Goal: Task Accomplishment & Management: Use online tool/utility

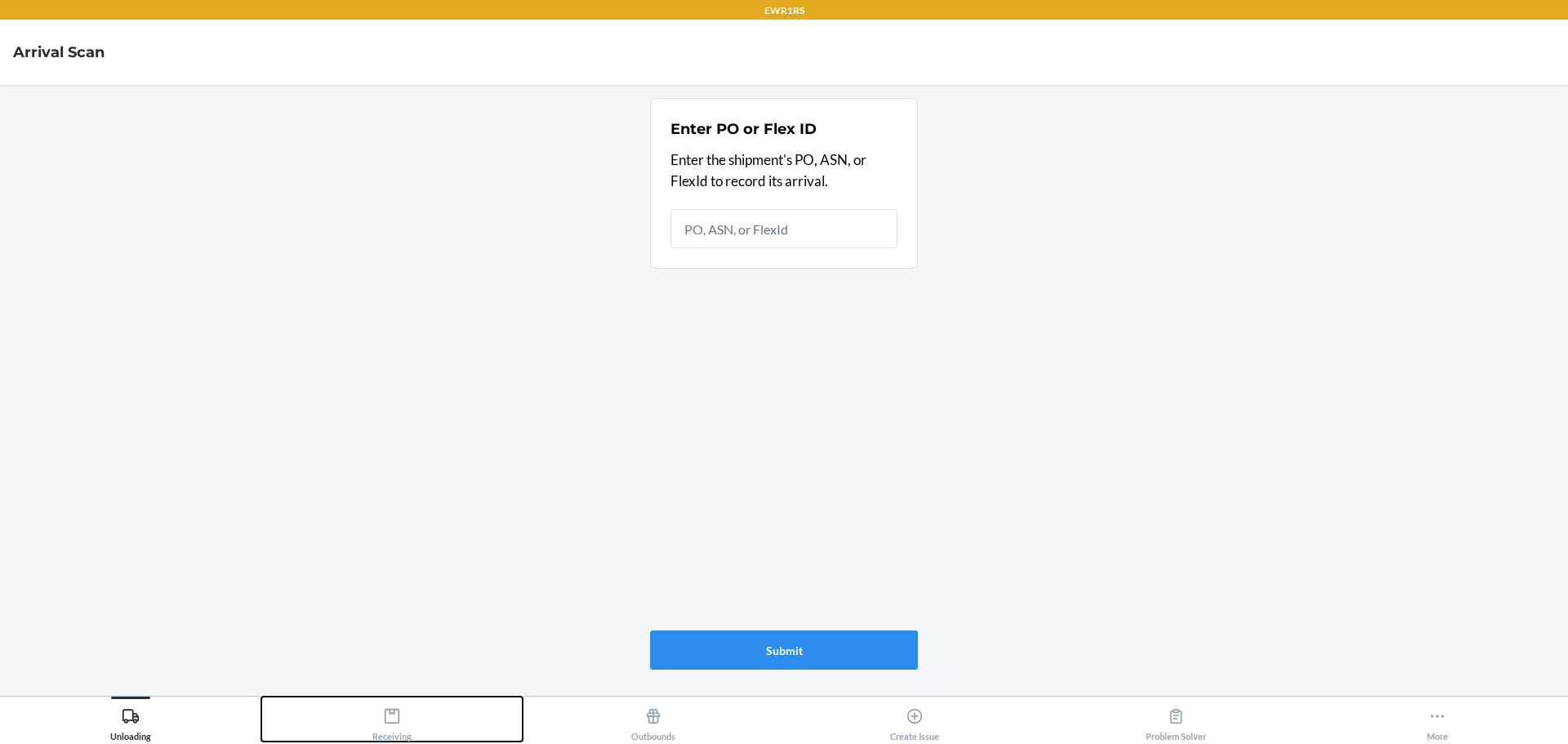
click at [393, 725] on div "Receiving" at bounding box center [392, 722] width 39 height 41
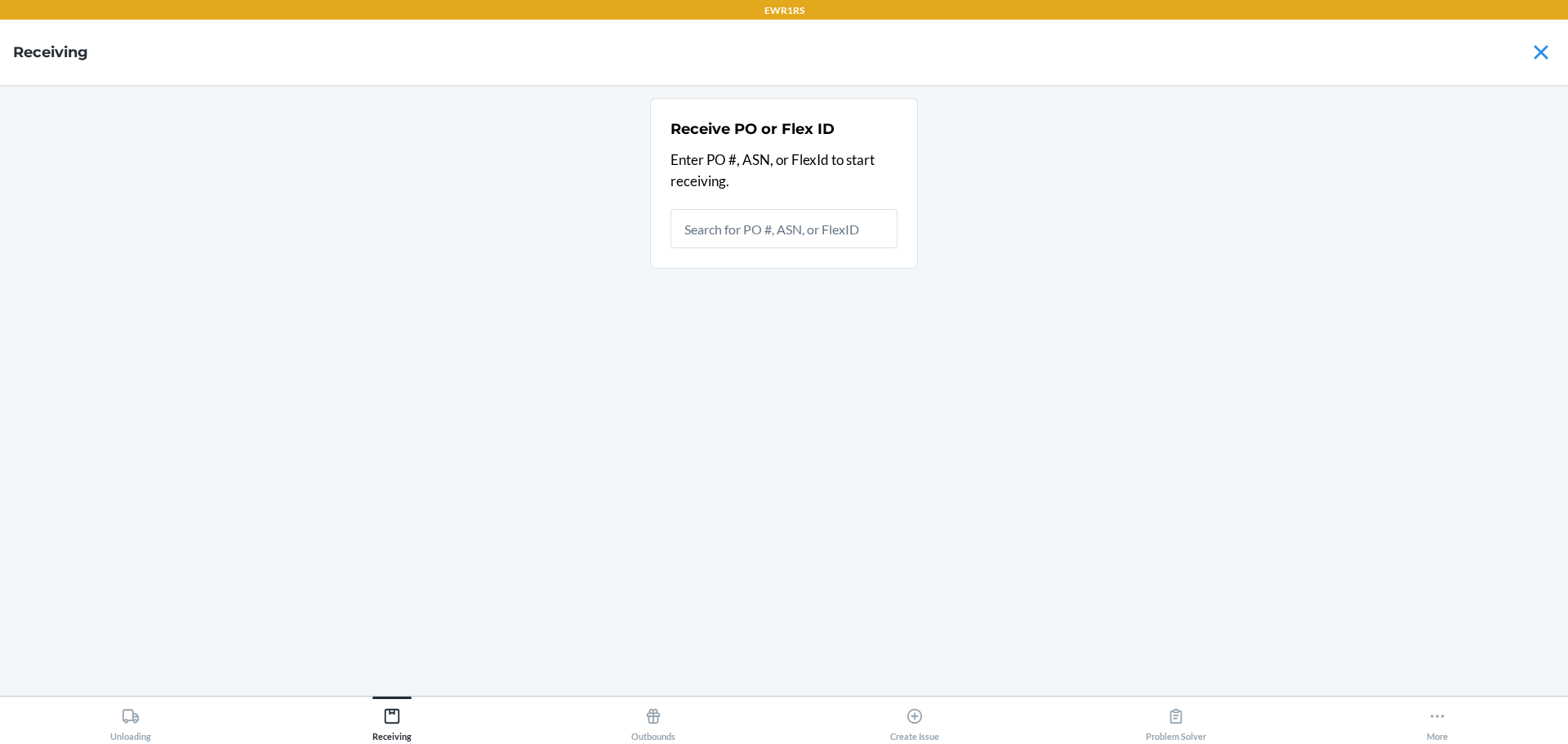
click at [770, 233] on input "text" at bounding box center [784, 229] width 227 height 39
drag, startPoint x: 688, startPoint y: 34, endPoint x: 891, endPoint y: 222, distance: 276.7
click at [892, 221] on section "Receive PO or Flex ID Enter PO #, ASN, or FlexId to start receiving." at bounding box center [784, 183] width 268 height 171
click at [795, 220] on input "text" at bounding box center [784, 229] width 227 height 39
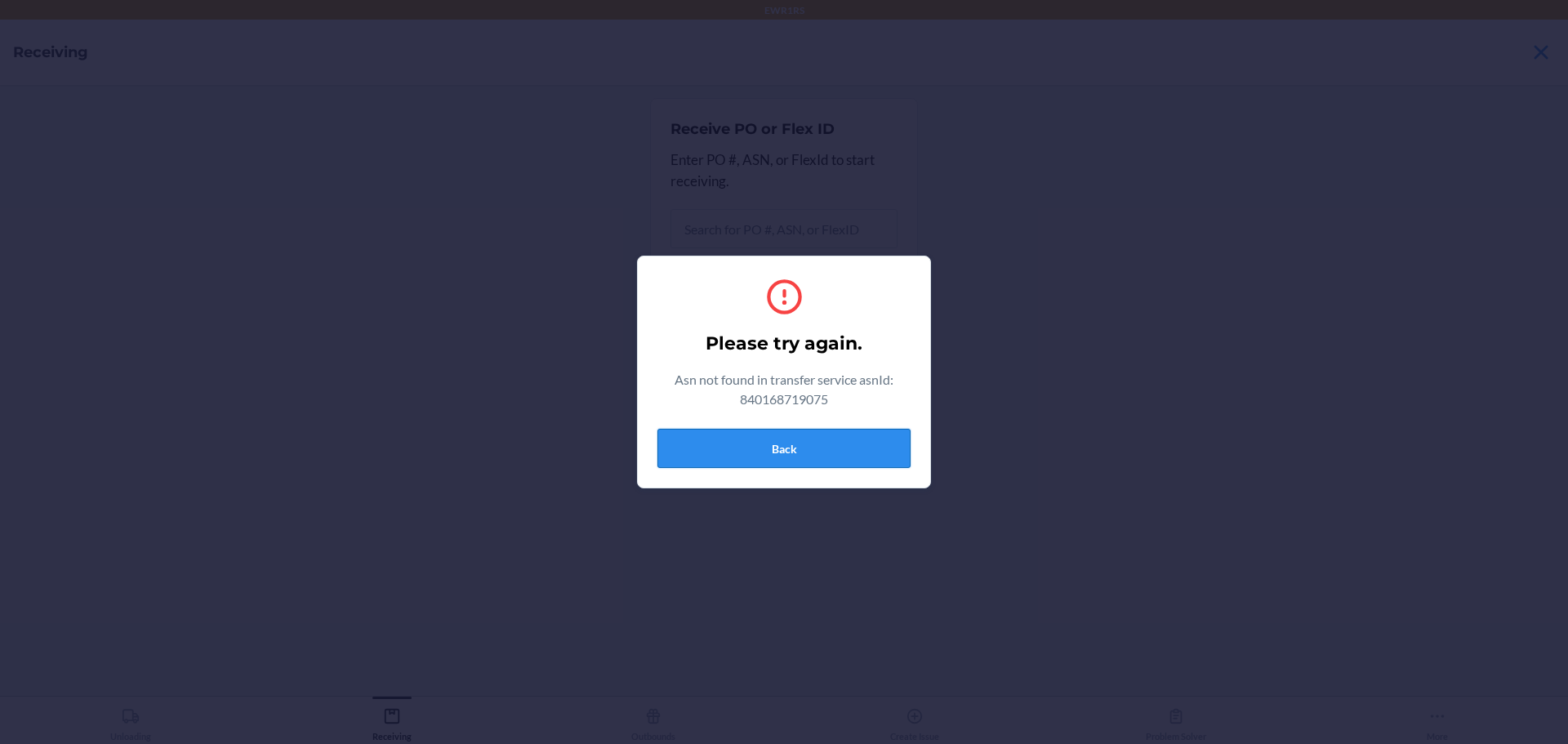
click at [759, 436] on button "Back" at bounding box center [783, 448] width 253 height 39
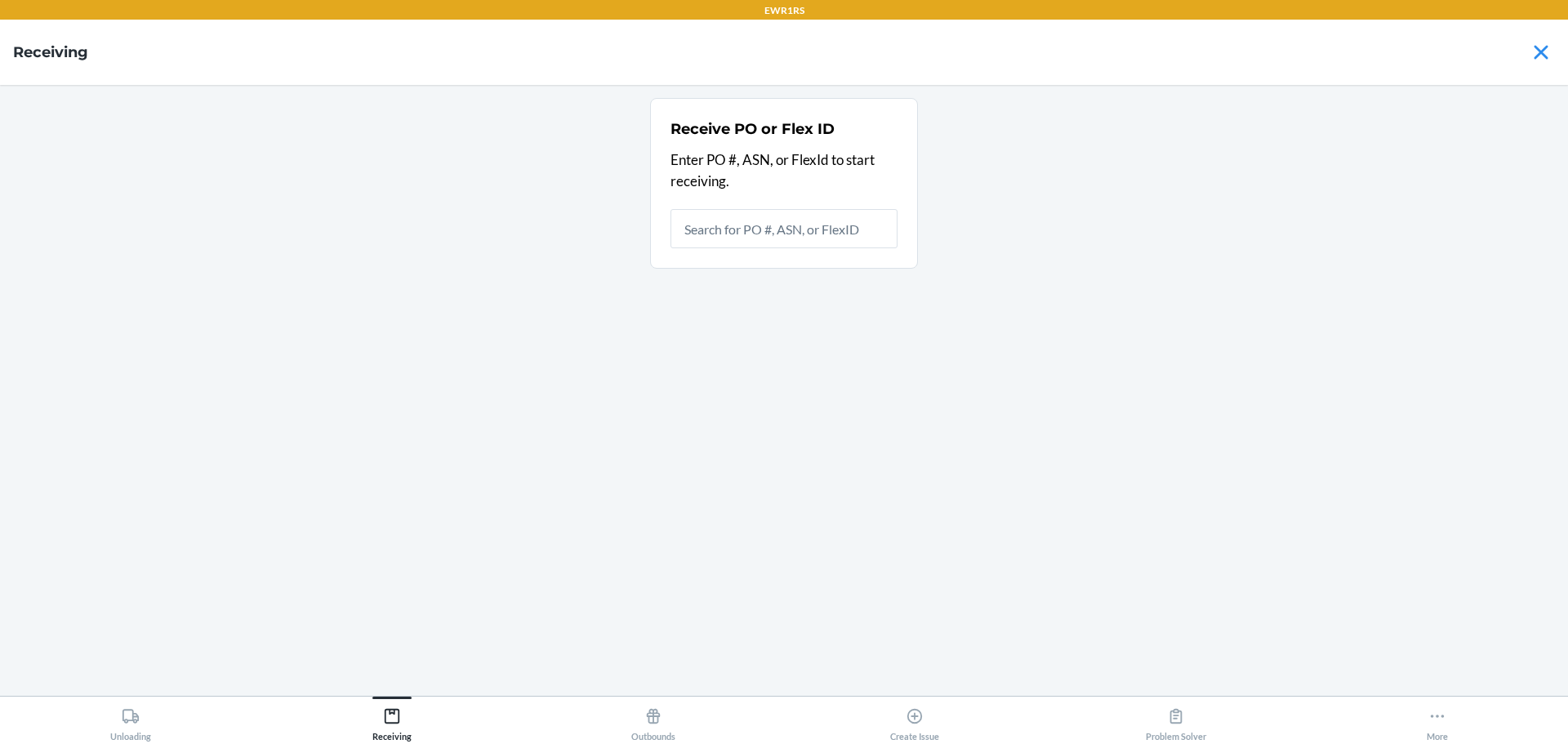
type input "9933371"
click at [760, 239] on input "9933371" at bounding box center [784, 229] width 227 height 39
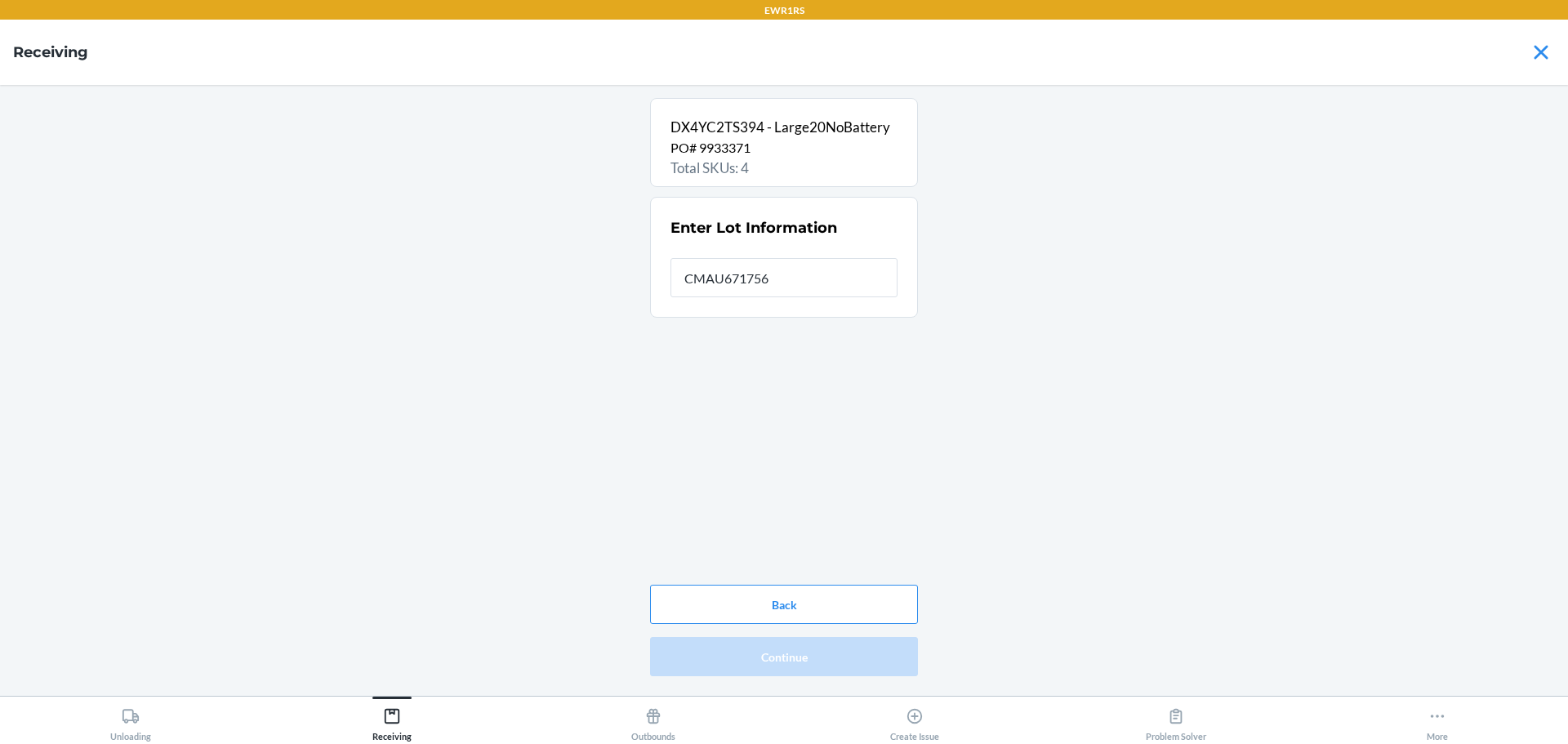
type input "CMAU6717565"
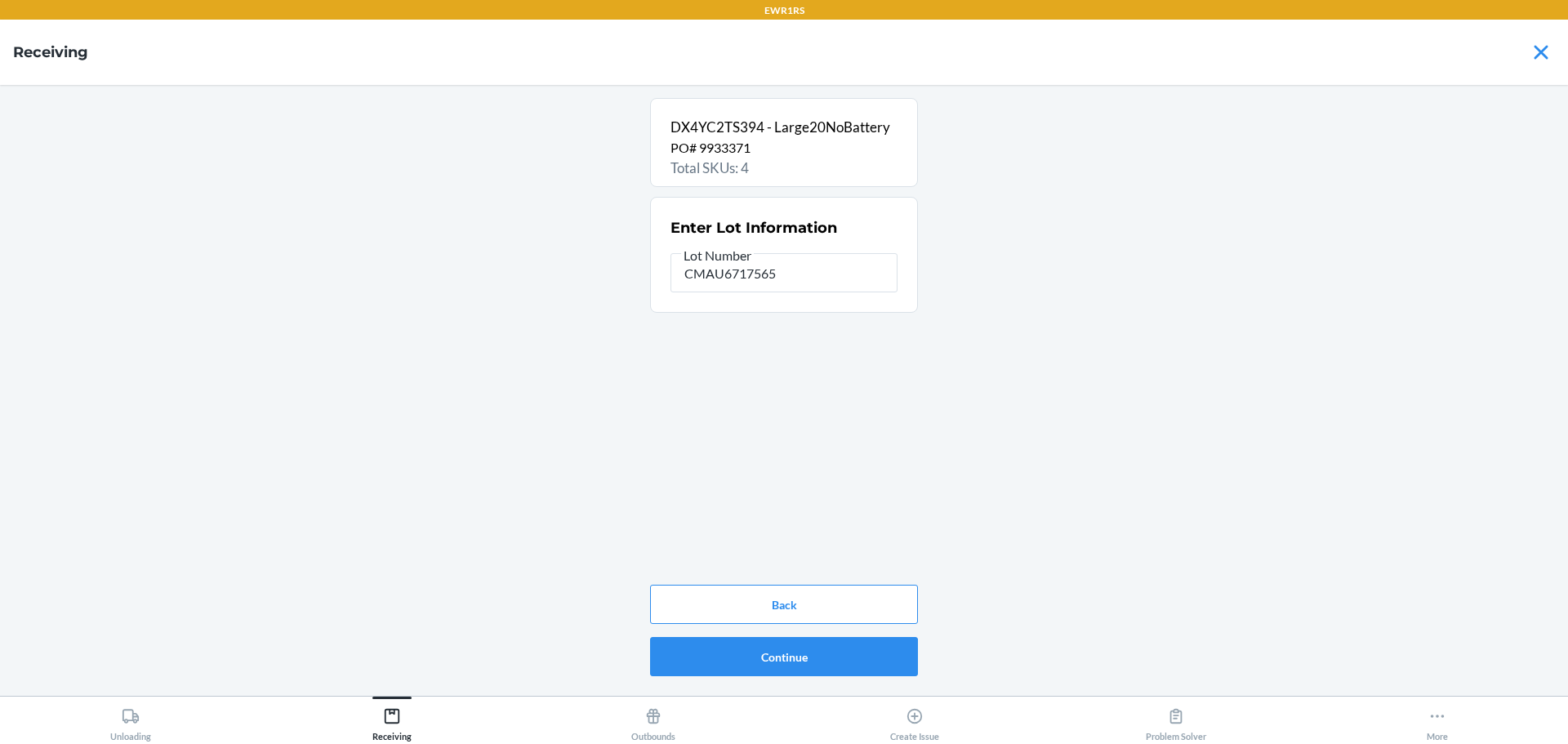
click at [721, 677] on div "Back Continue" at bounding box center [784, 630] width 268 height 105
click at [727, 669] on button "Continue" at bounding box center [784, 656] width 268 height 39
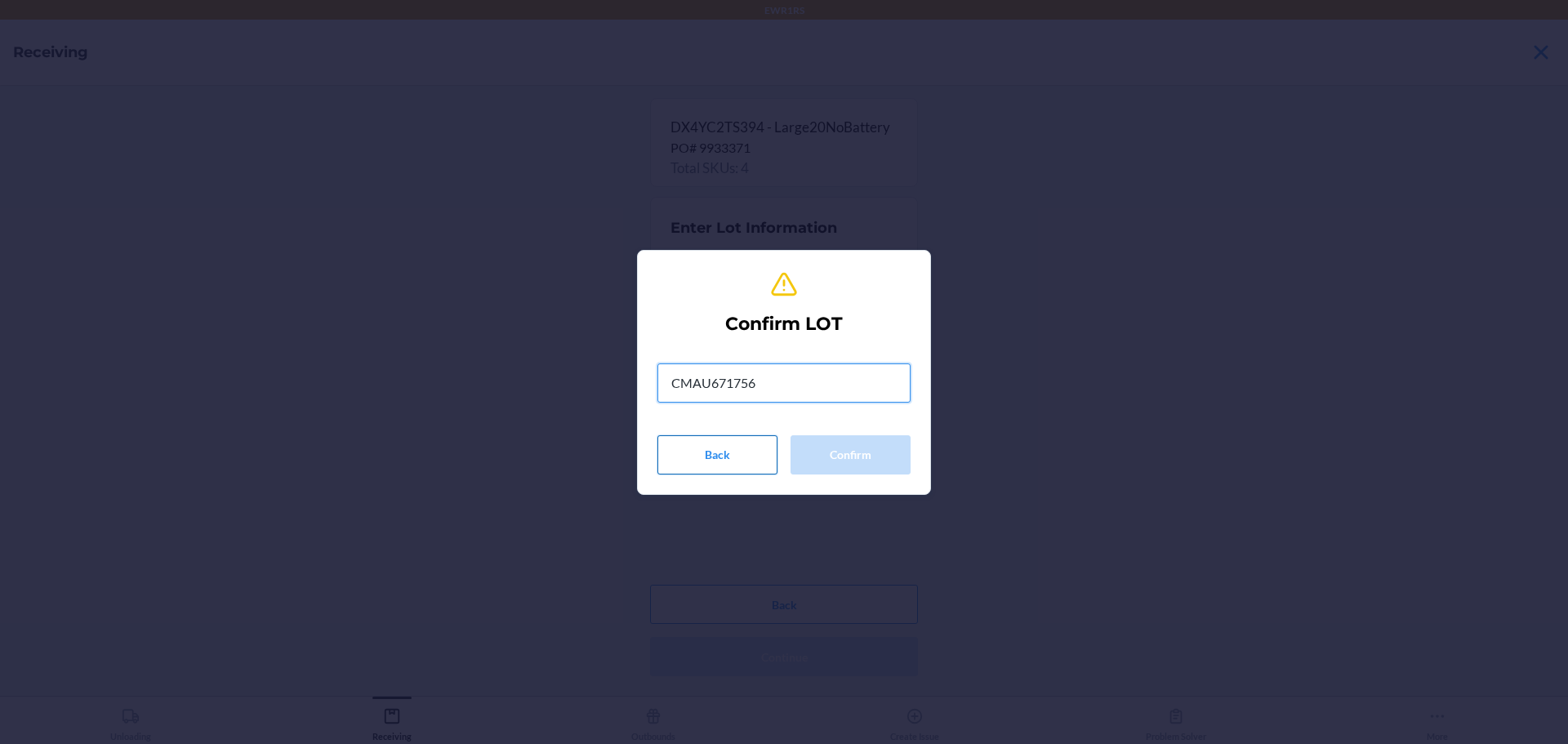
type input "CMAU6717565"
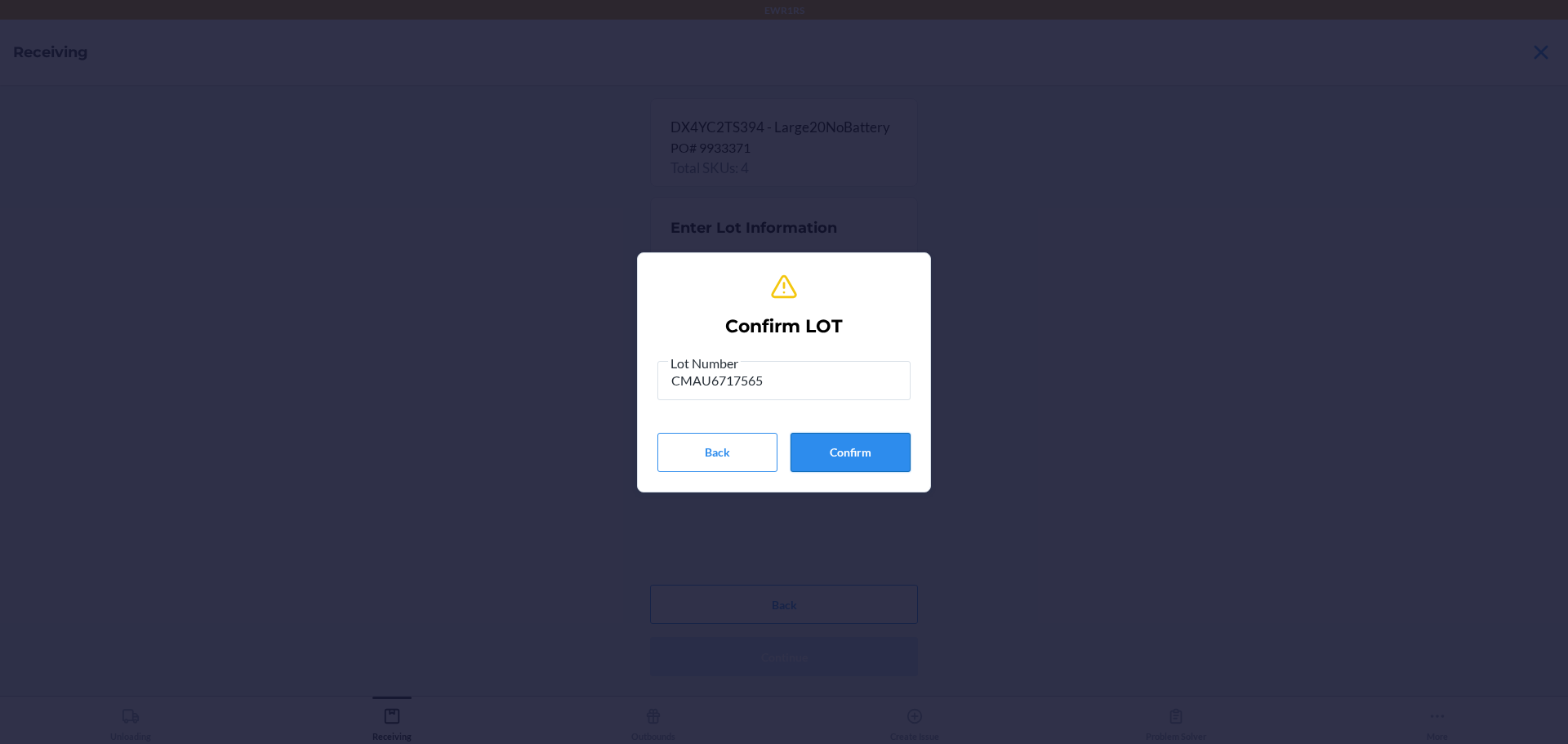
click at [836, 464] on button "Confirm" at bounding box center [850, 452] width 120 height 39
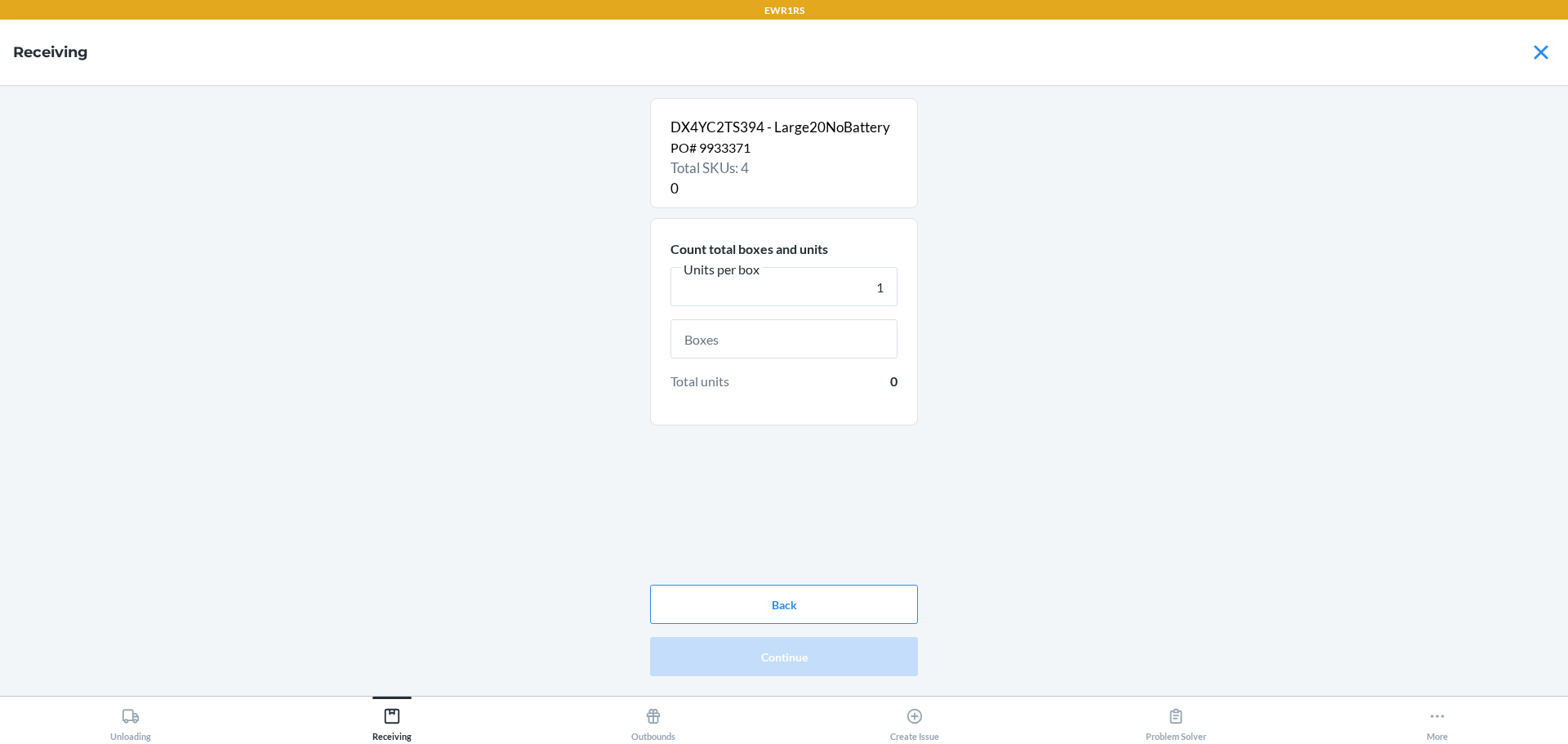
type input "1"
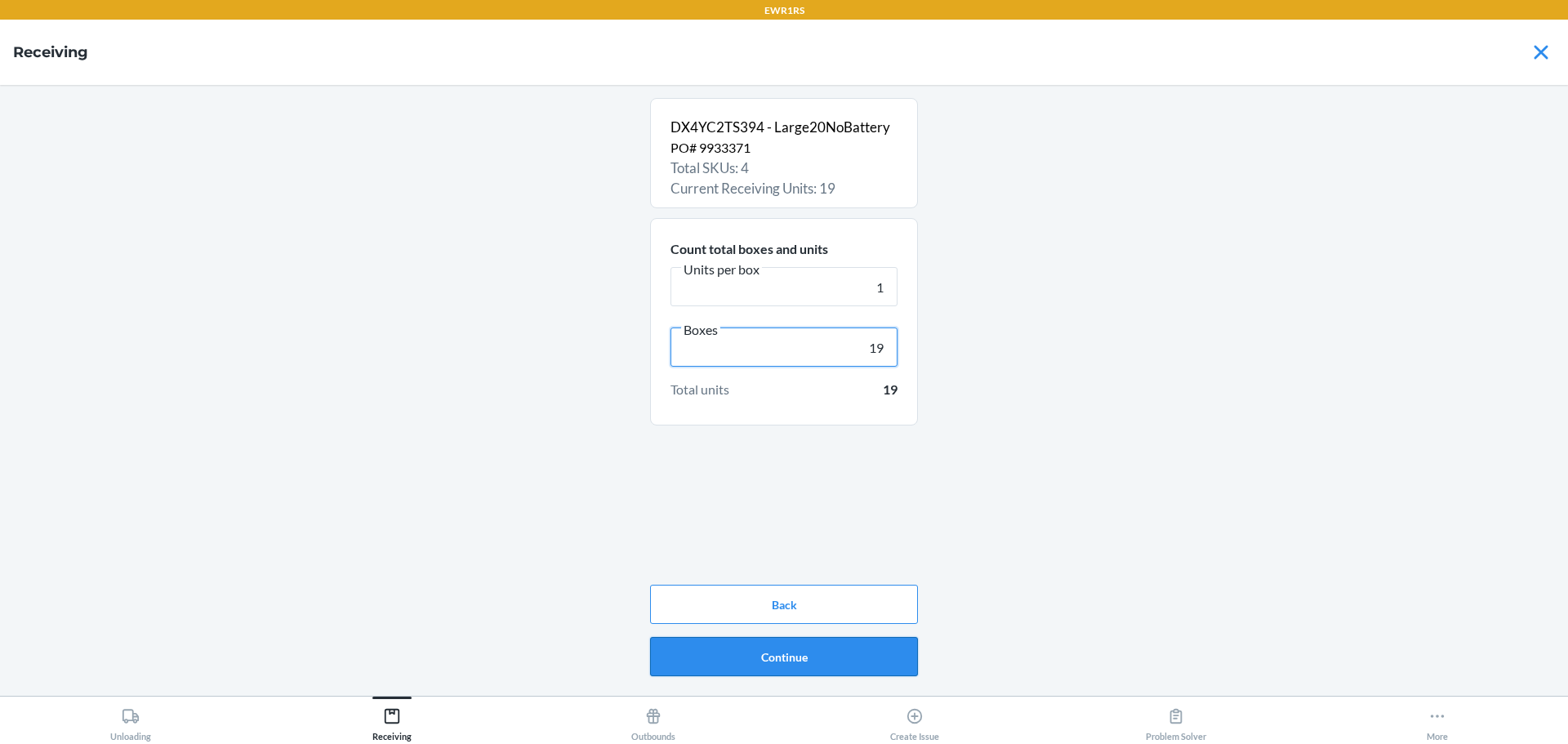
type input "19"
click at [857, 655] on button "Continue" at bounding box center [784, 656] width 268 height 39
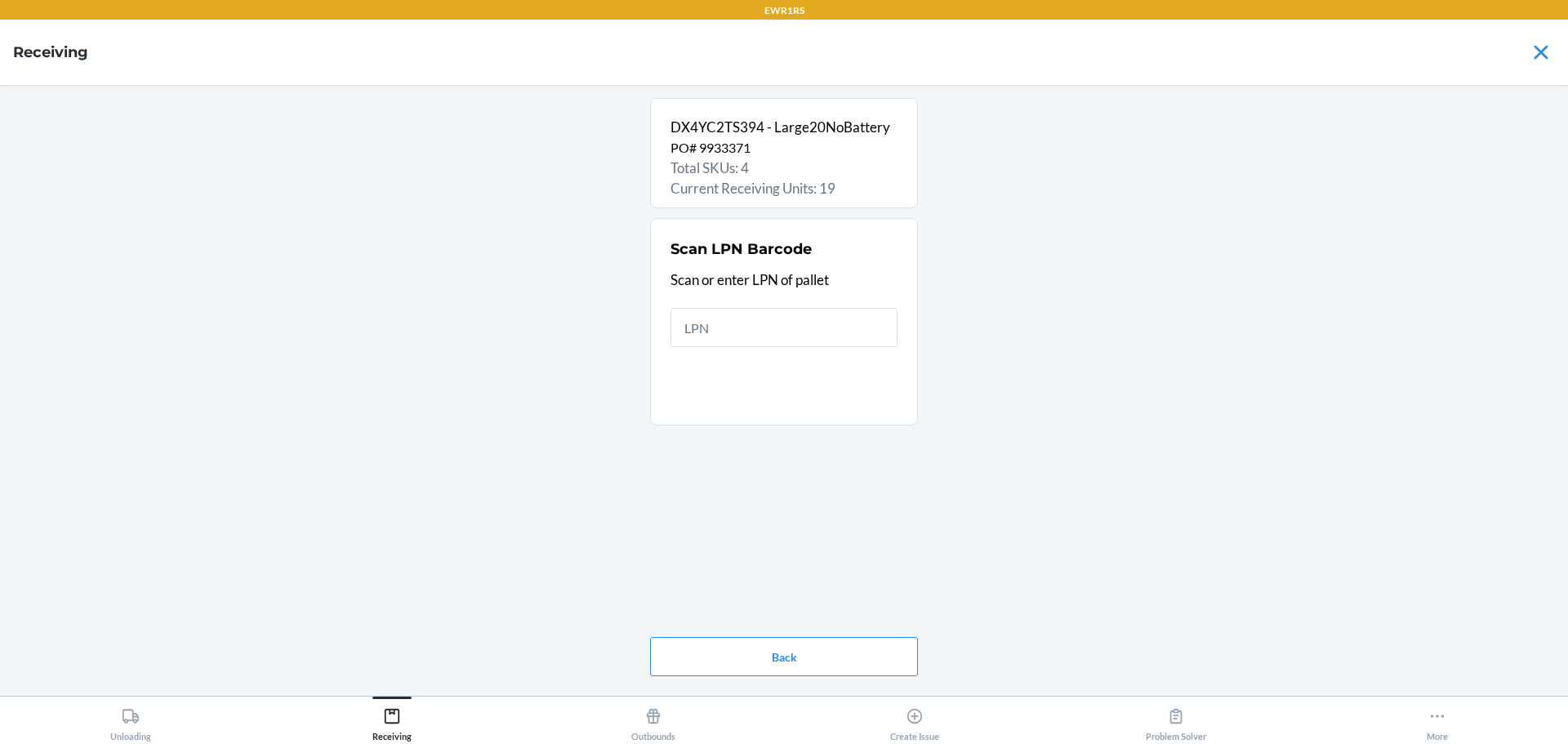
click at [768, 679] on div "Back" at bounding box center [784, 656] width 268 height 52
click at [766, 650] on button "Back" at bounding box center [784, 656] width 268 height 39
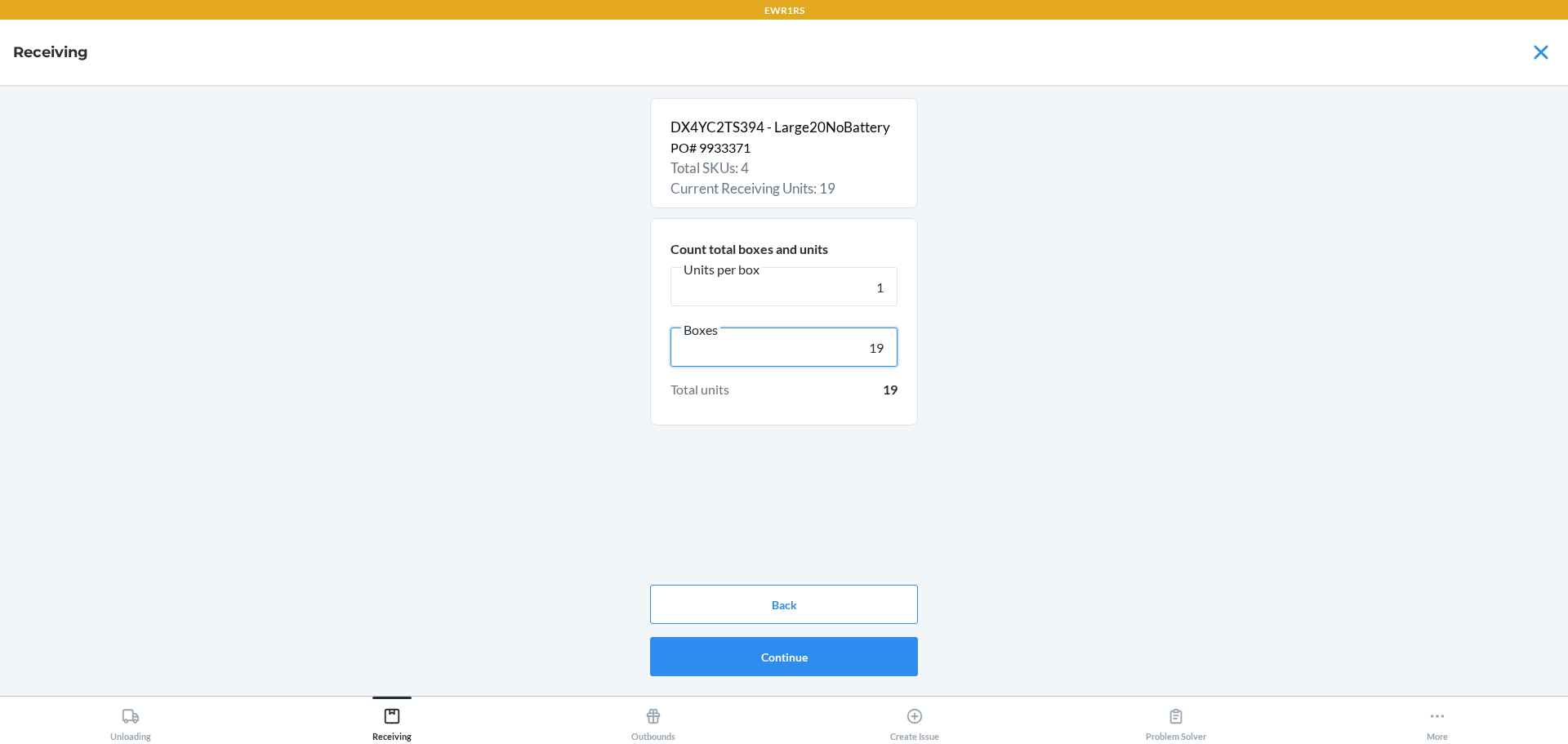
click at [886, 344] on input "19" at bounding box center [784, 347] width 227 height 39
type input "12"
click at [818, 655] on button "Continue" at bounding box center [784, 656] width 268 height 39
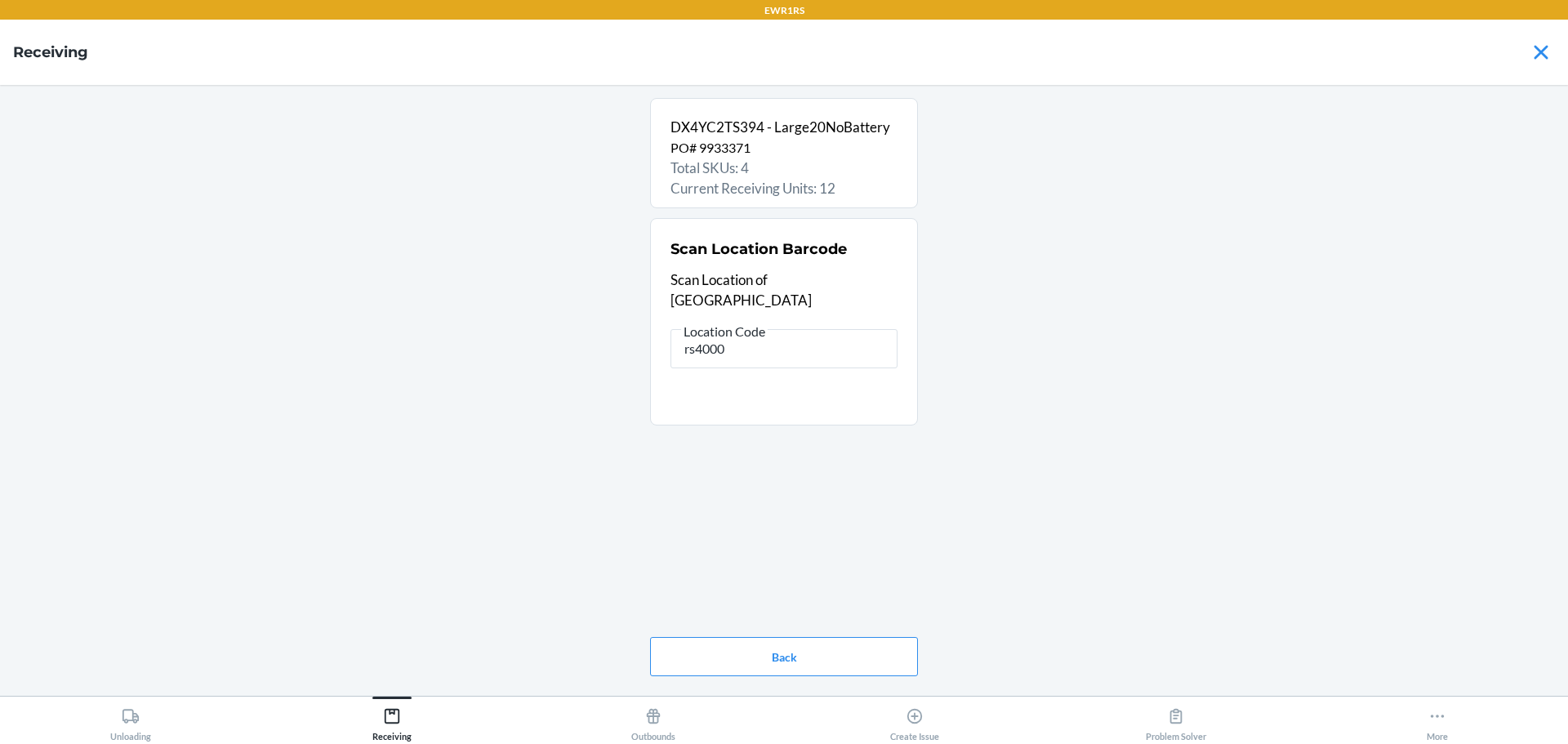
type input "rs400"
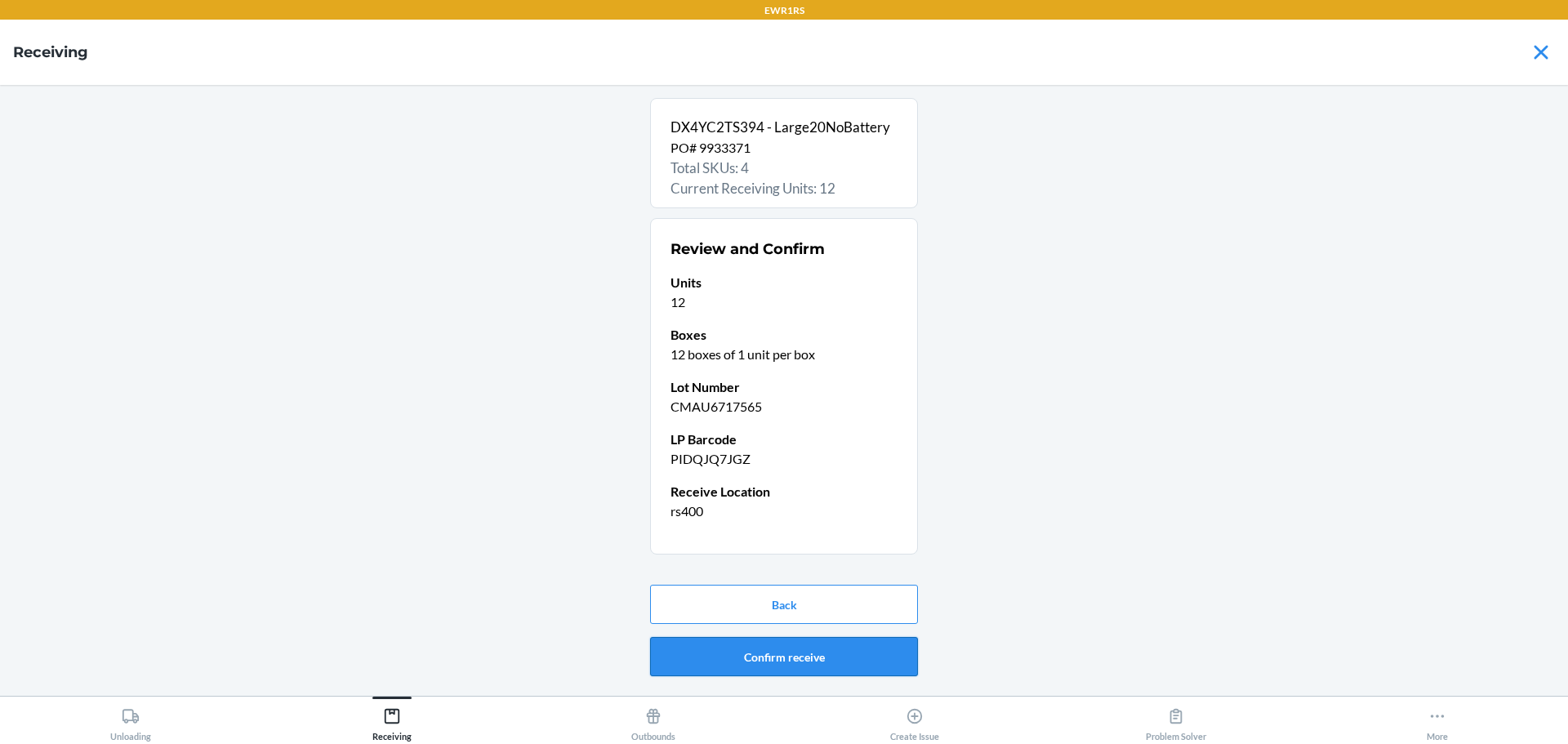
click at [787, 642] on button "Confirm receive" at bounding box center [784, 656] width 268 height 39
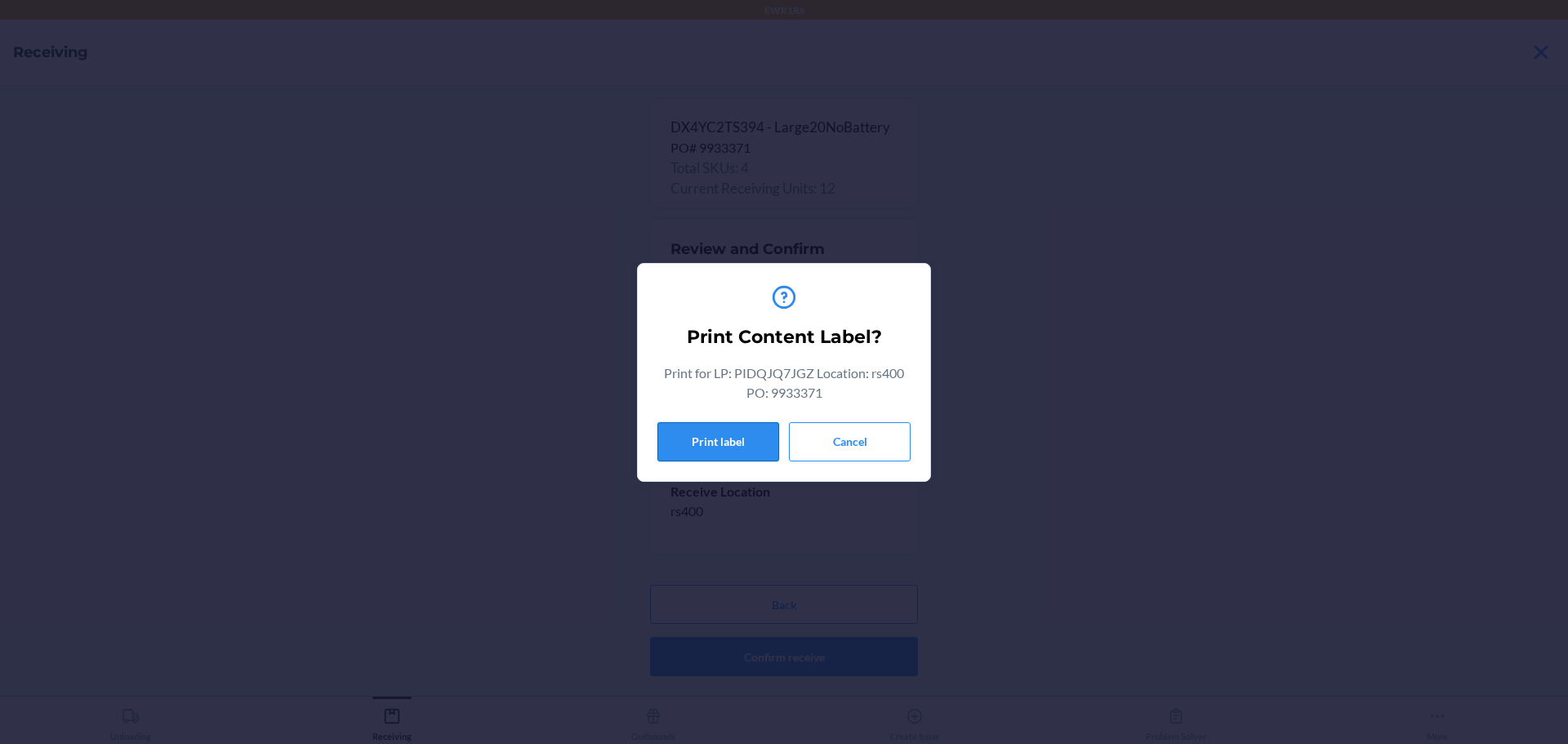
click at [674, 448] on button "Print label" at bounding box center [718, 442] width 122 height 39
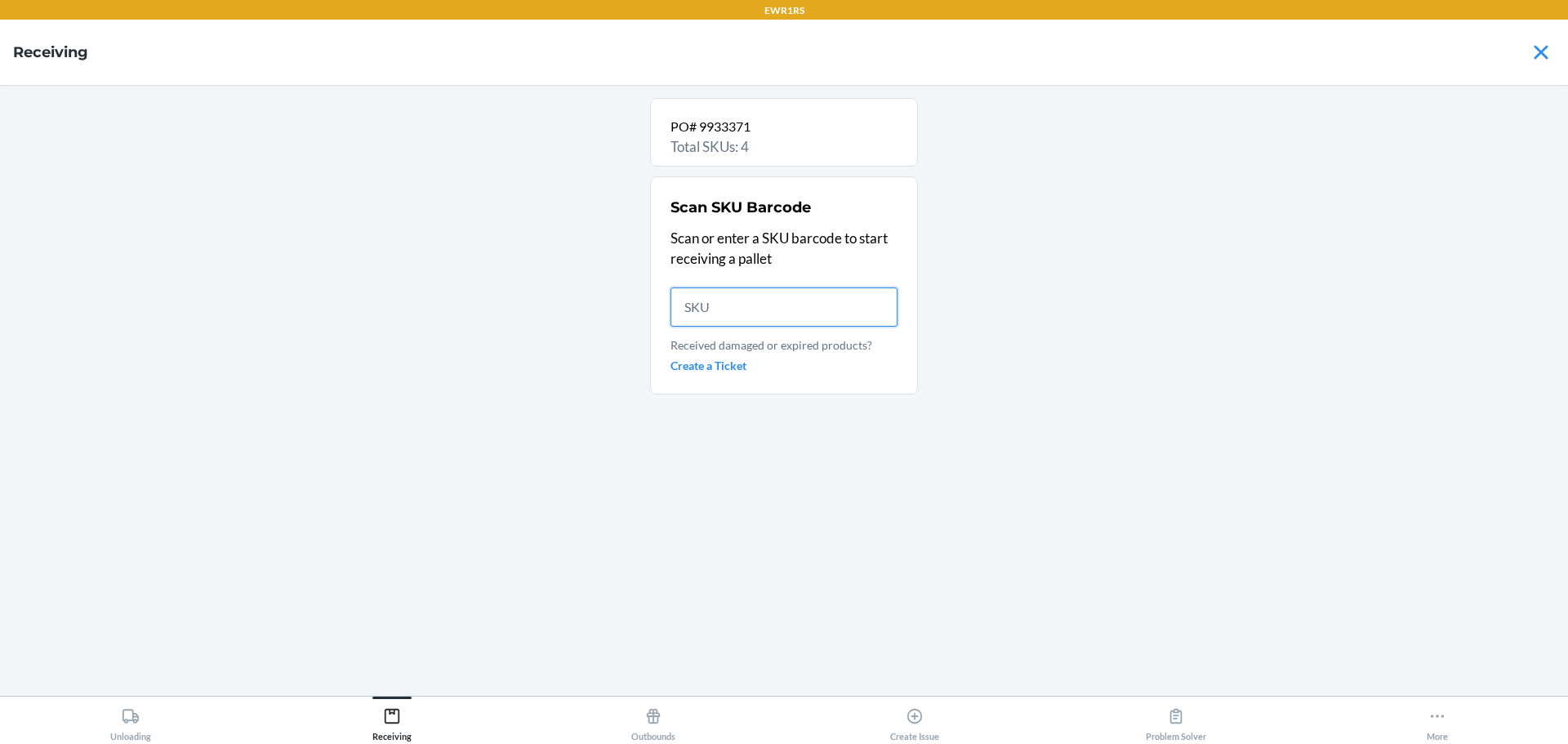
click at [789, 312] on input "text" at bounding box center [784, 307] width 227 height 39
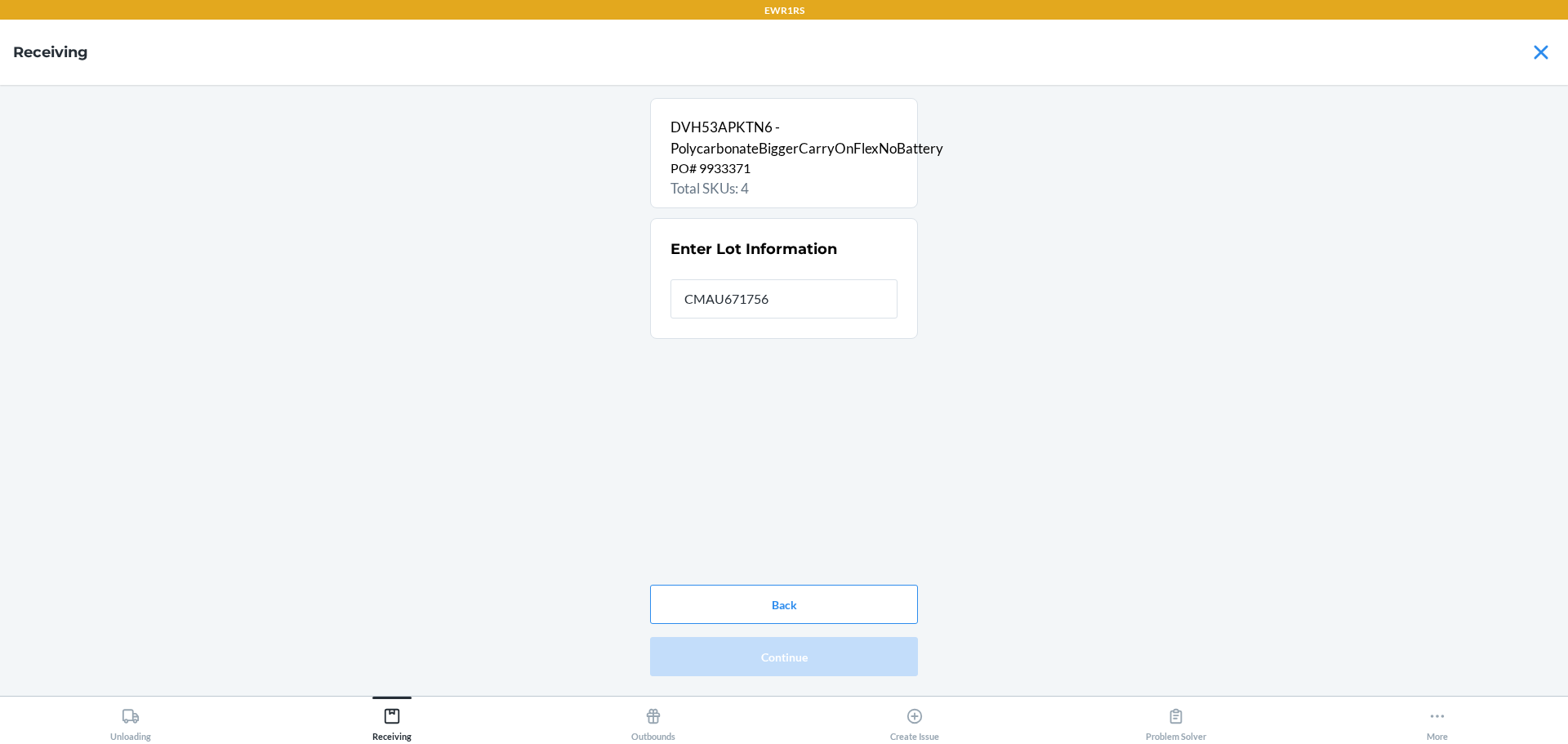
type input "CMAU6717565"
click at [829, 661] on button "Continue" at bounding box center [784, 656] width 268 height 39
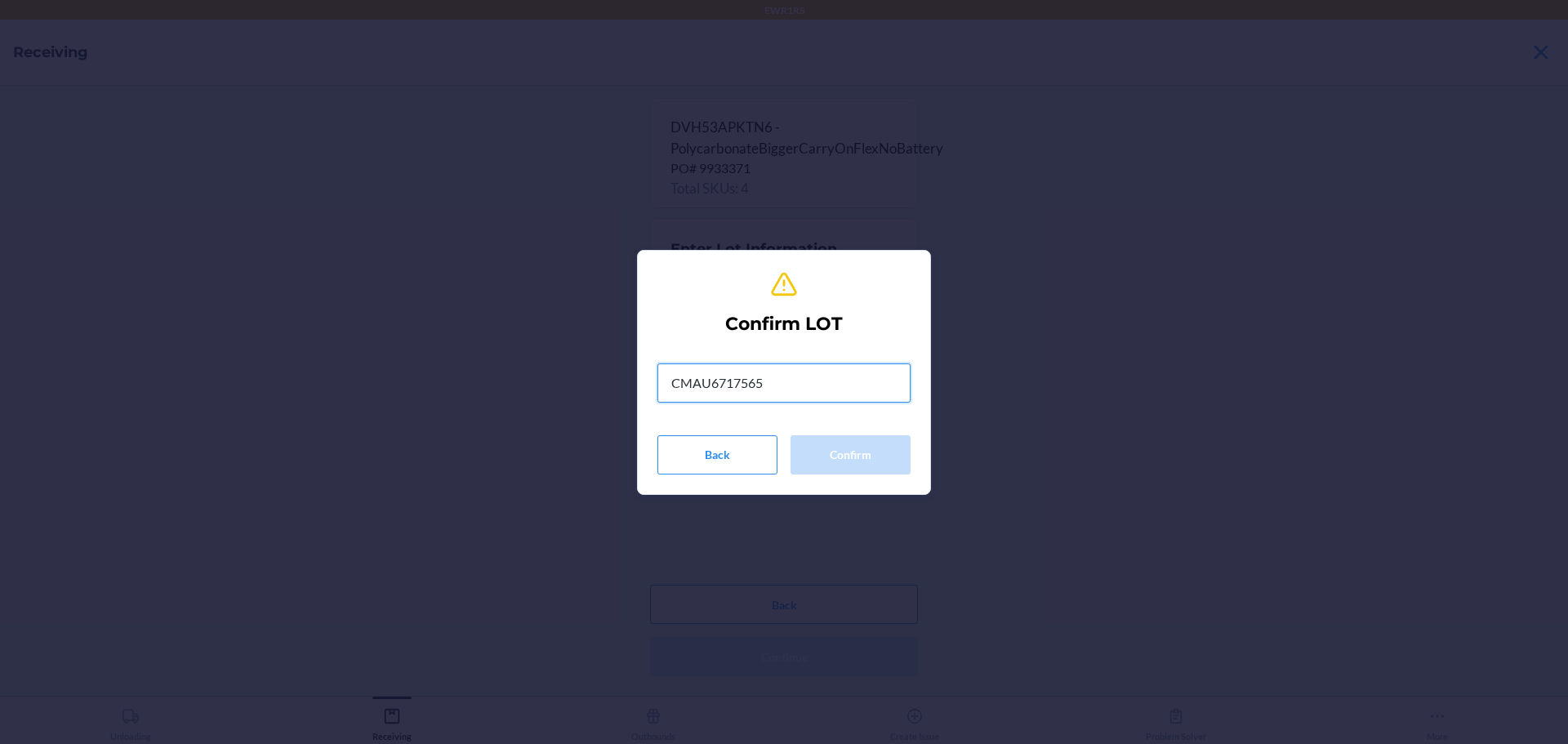
type input "CMAU6717565"
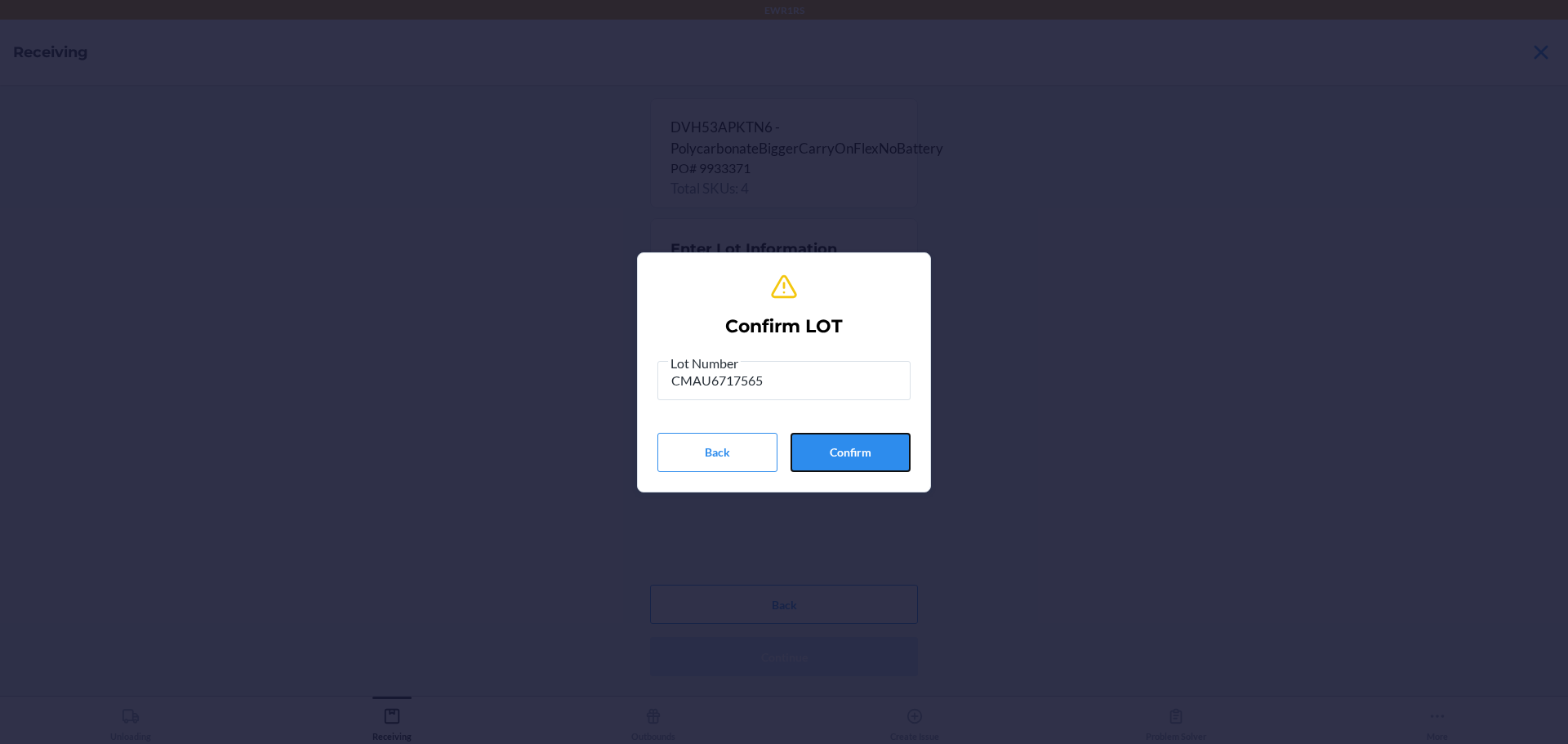
click at [846, 437] on button "Confirm" at bounding box center [850, 452] width 120 height 39
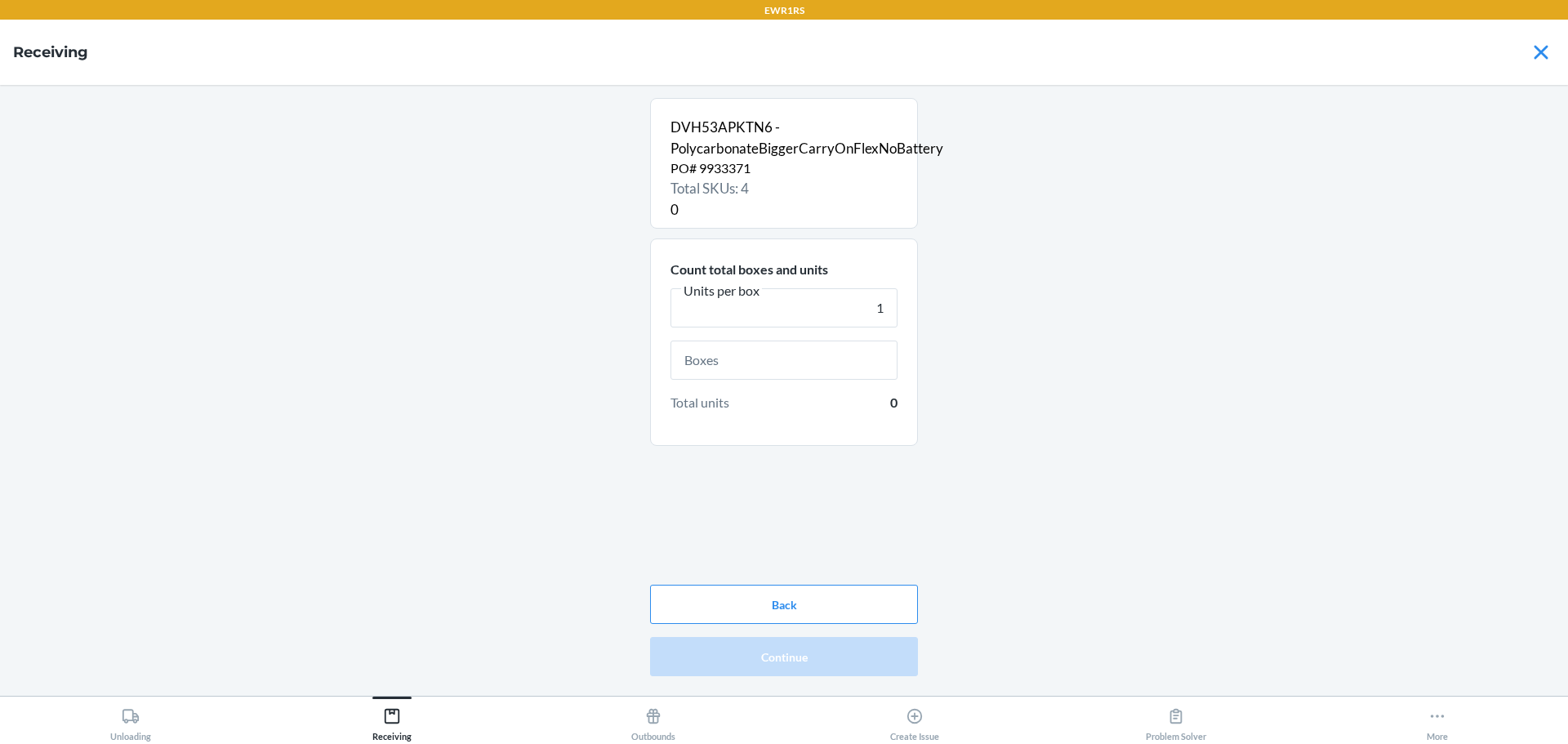
type input "1"
click at [851, 353] on input "text" at bounding box center [784, 360] width 227 height 39
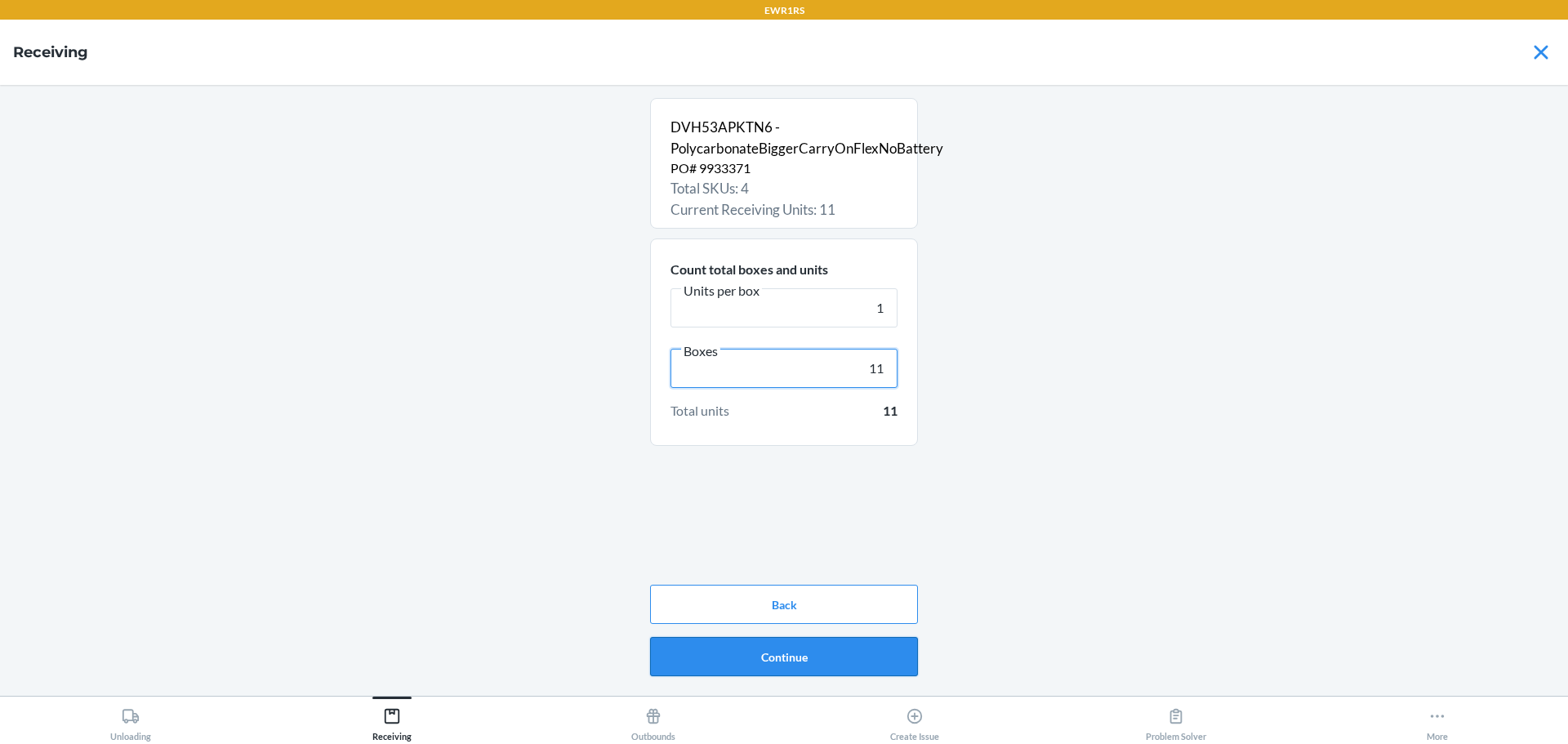
type input "11"
click at [855, 662] on button "Continue" at bounding box center [784, 656] width 268 height 39
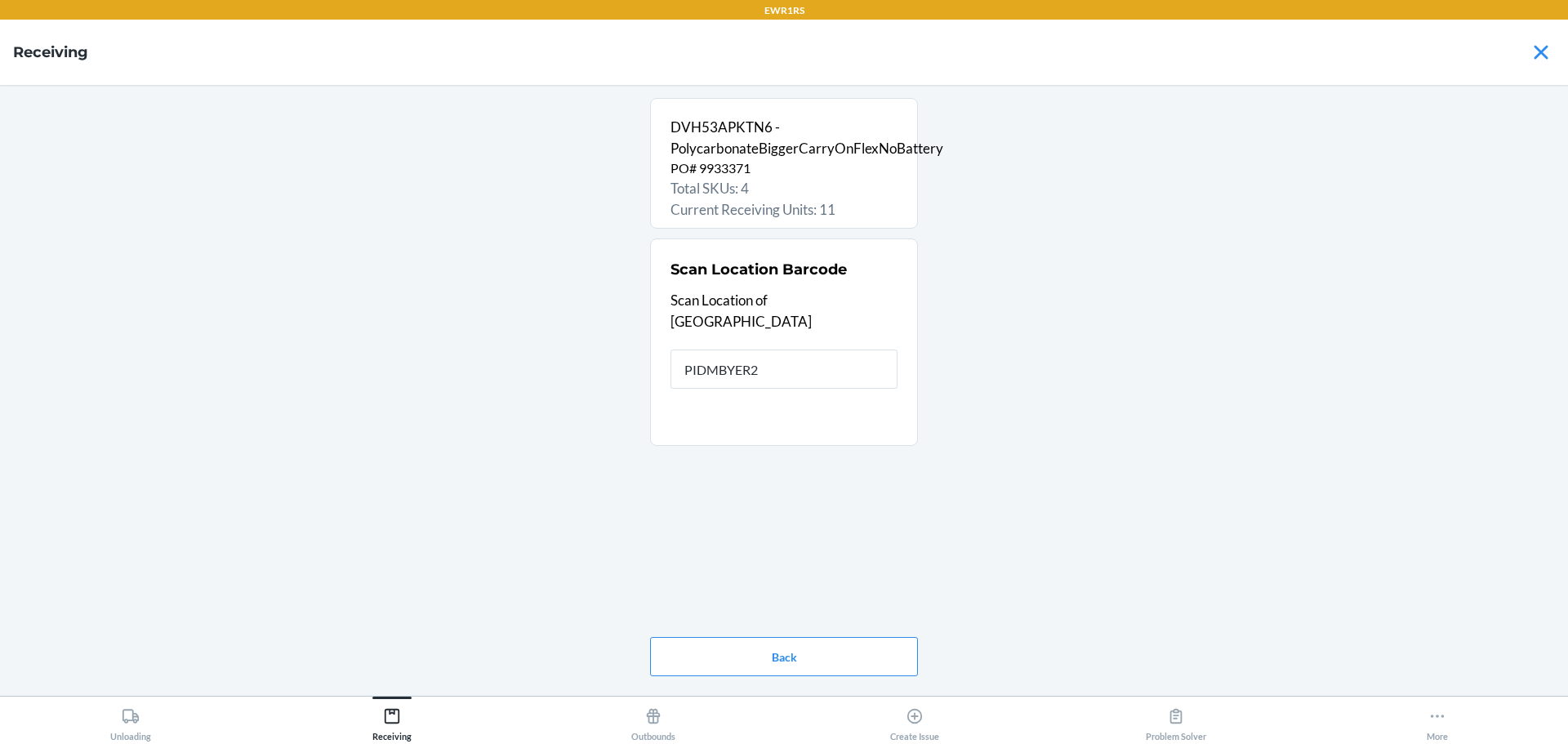
type input "PIDMBYER25"
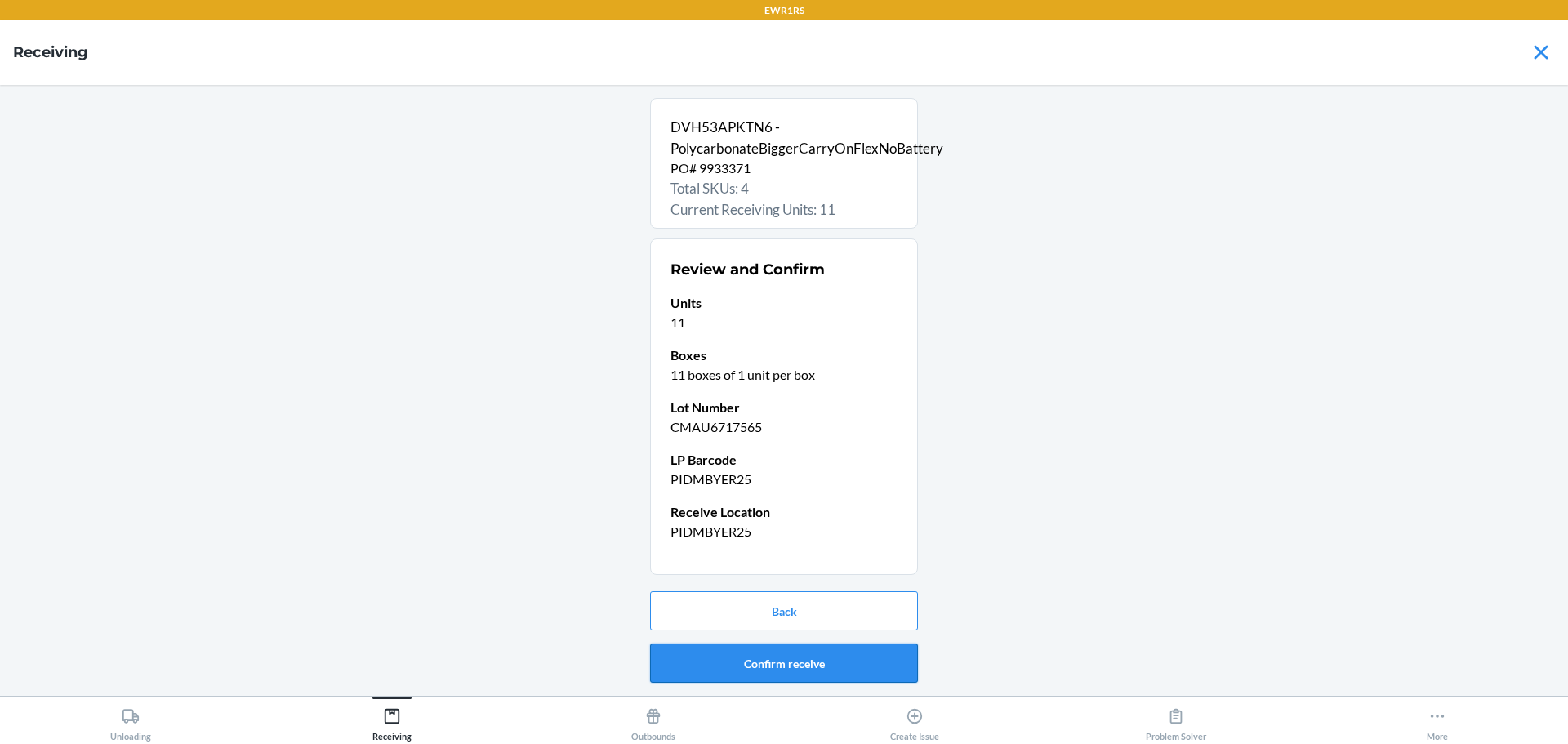
click at [822, 673] on button "Confirm receive" at bounding box center [784, 664] width 268 height 39
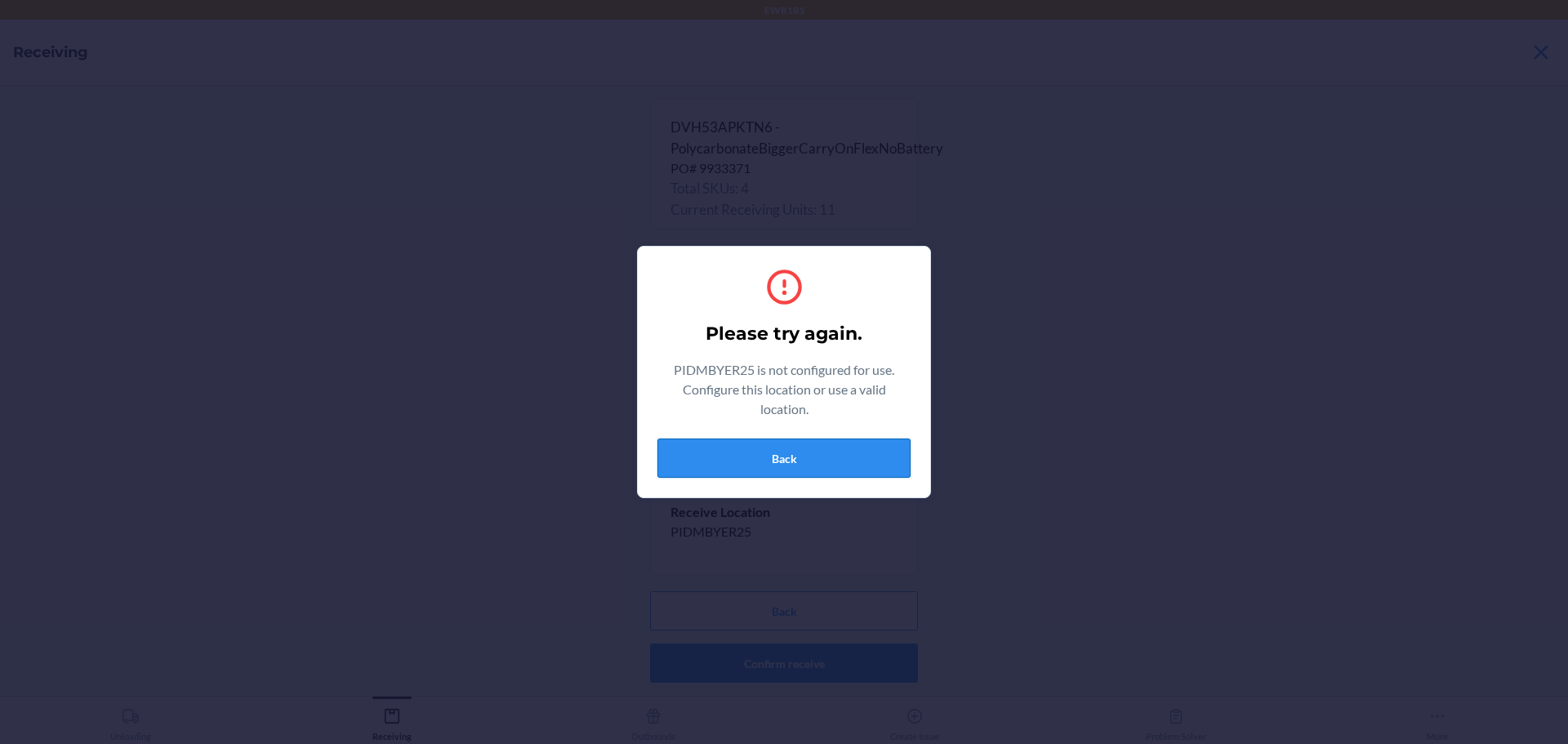
click at [755, 448] on button "Back" at bounding box center [783, 458] width 253 height 39
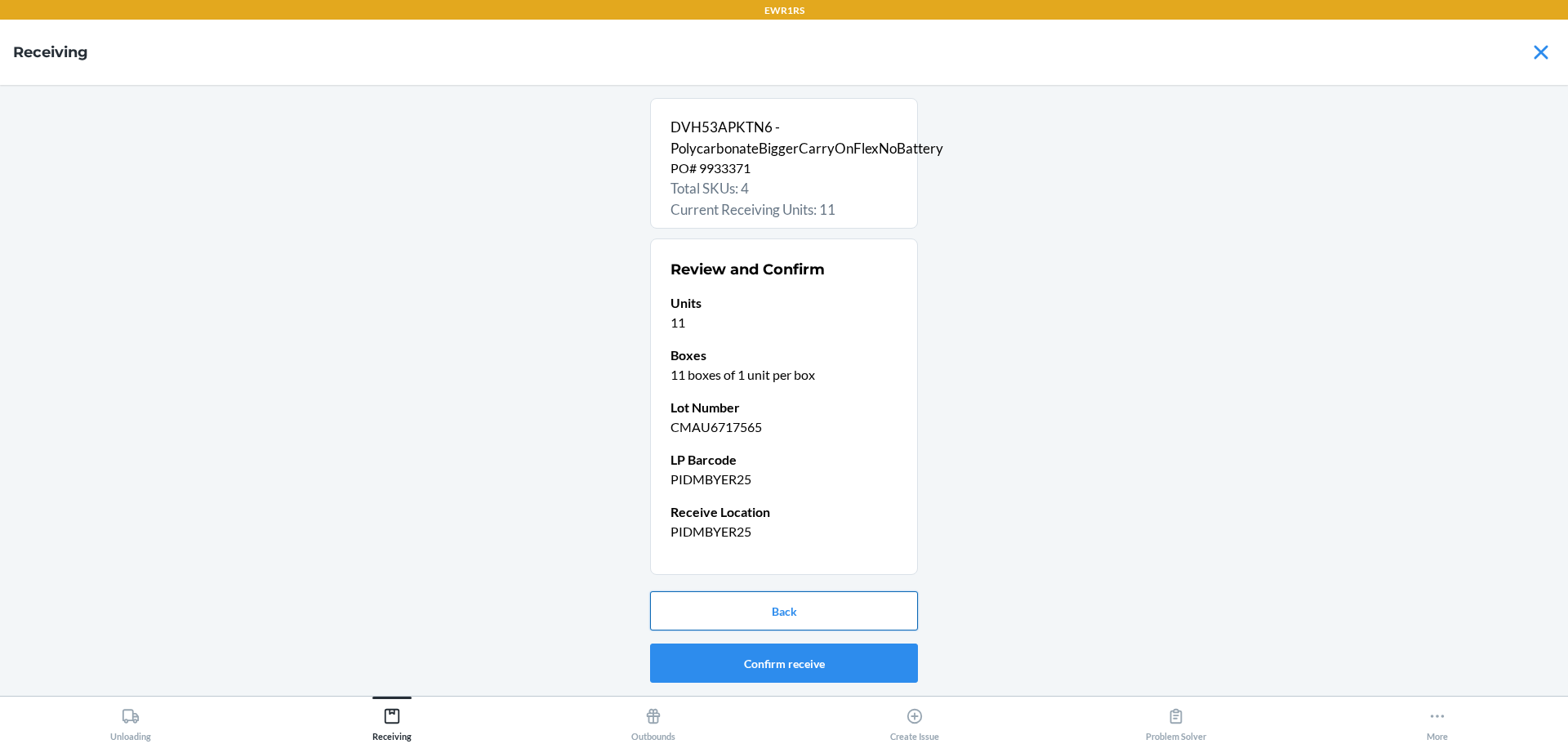
click at [783, 614] on button "Back" at bounding box center [784, 611] width 268 height 39
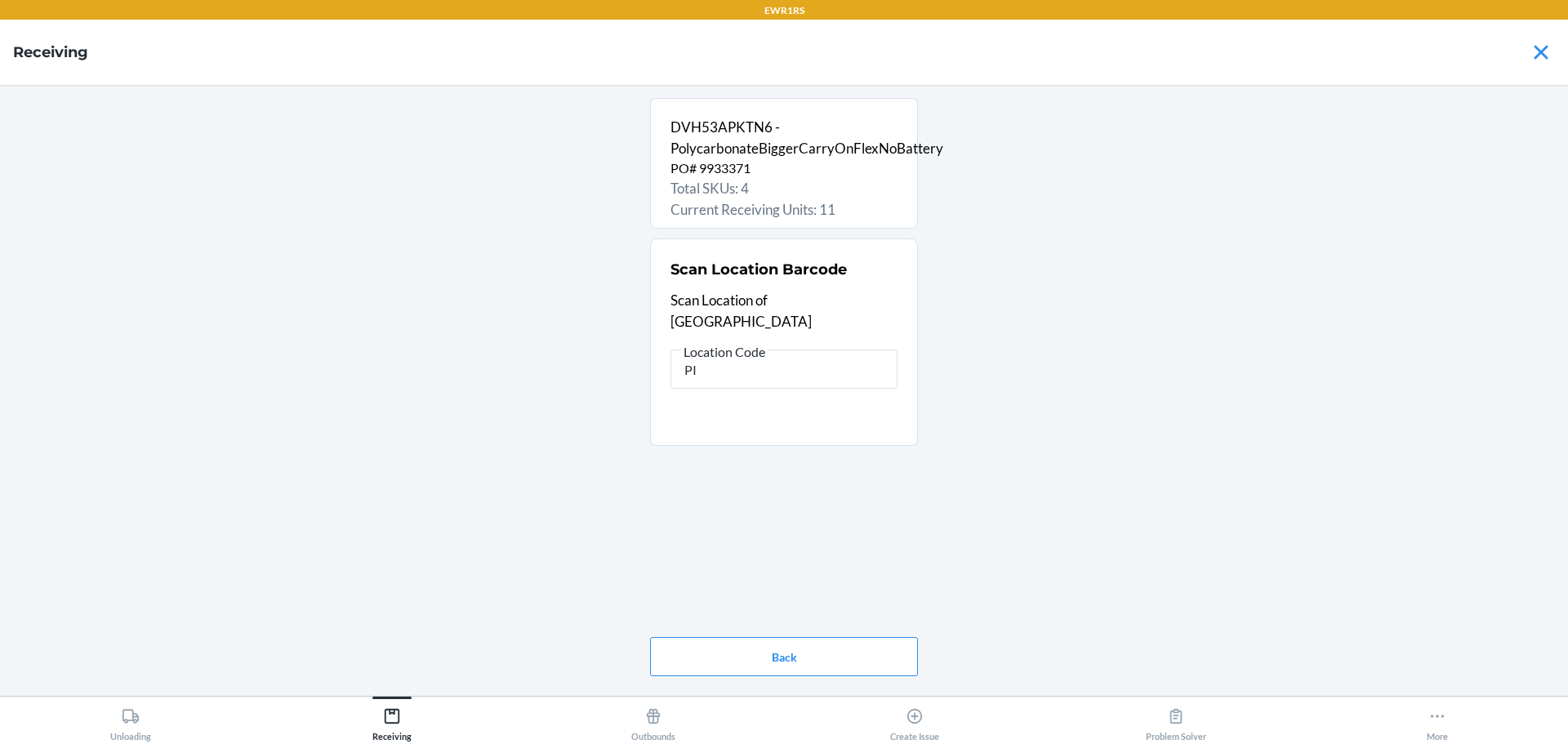
type input "P"
type input "rs400"
click at [774, 479] on section "DVH53APKTN6 - PolycarbonateBiggerCarryOnFlexNoBattery PO# 9933371 Total SKUs: 4…" at bounding box center [784, 391] width 268 height 585
click at [774, 369] on div "Scan Location Barcode Scan Location of [GEOGRAPHIC_DATA] Location Code rs400" at bounding box center [784, 324] width 227 height 140
click at [773, 362] on input "rs400" at bounding box center [784, 369] width 227 height 39
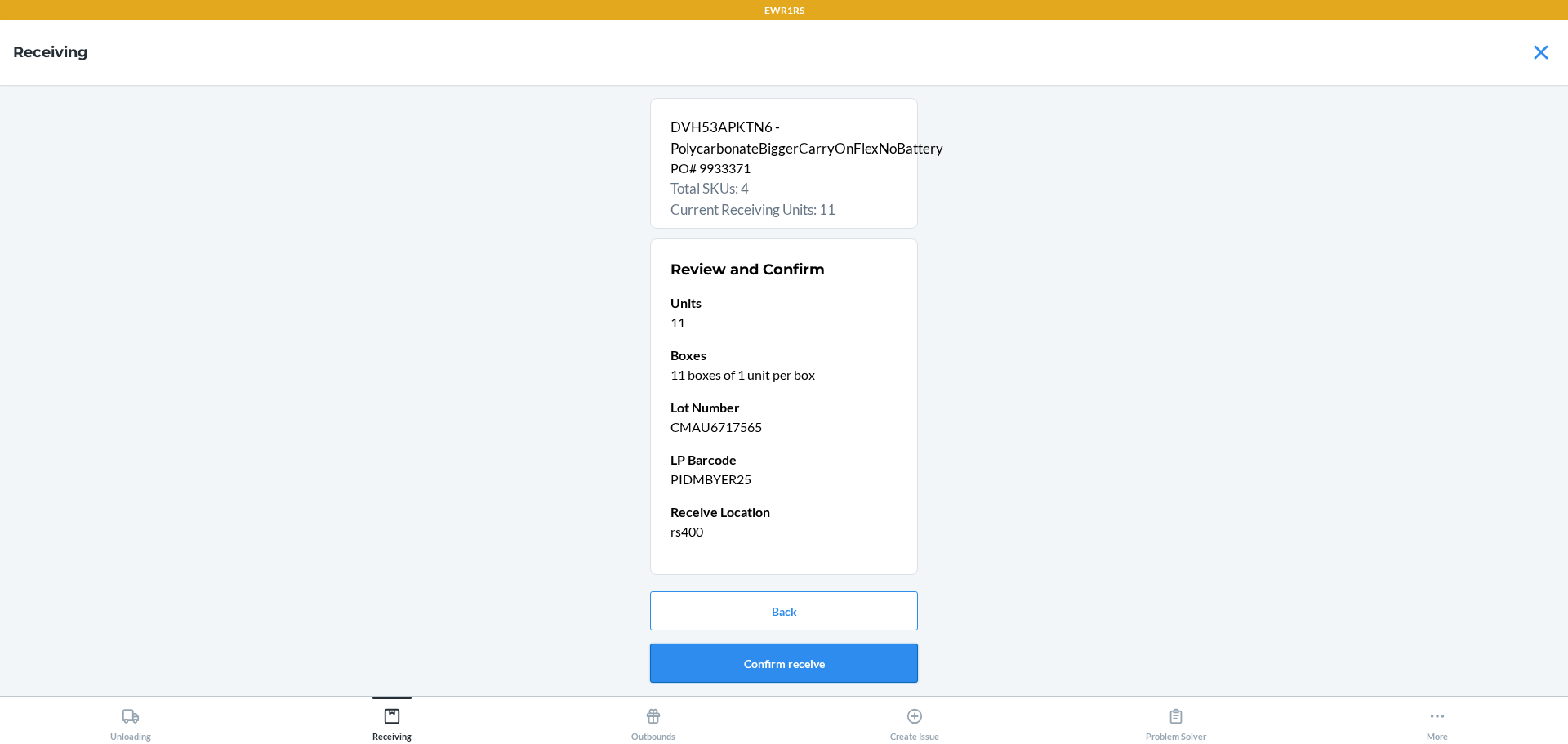
click at [739, 655] on button "Confirm receive" at bounding box center [784, 664] width 268 height 39
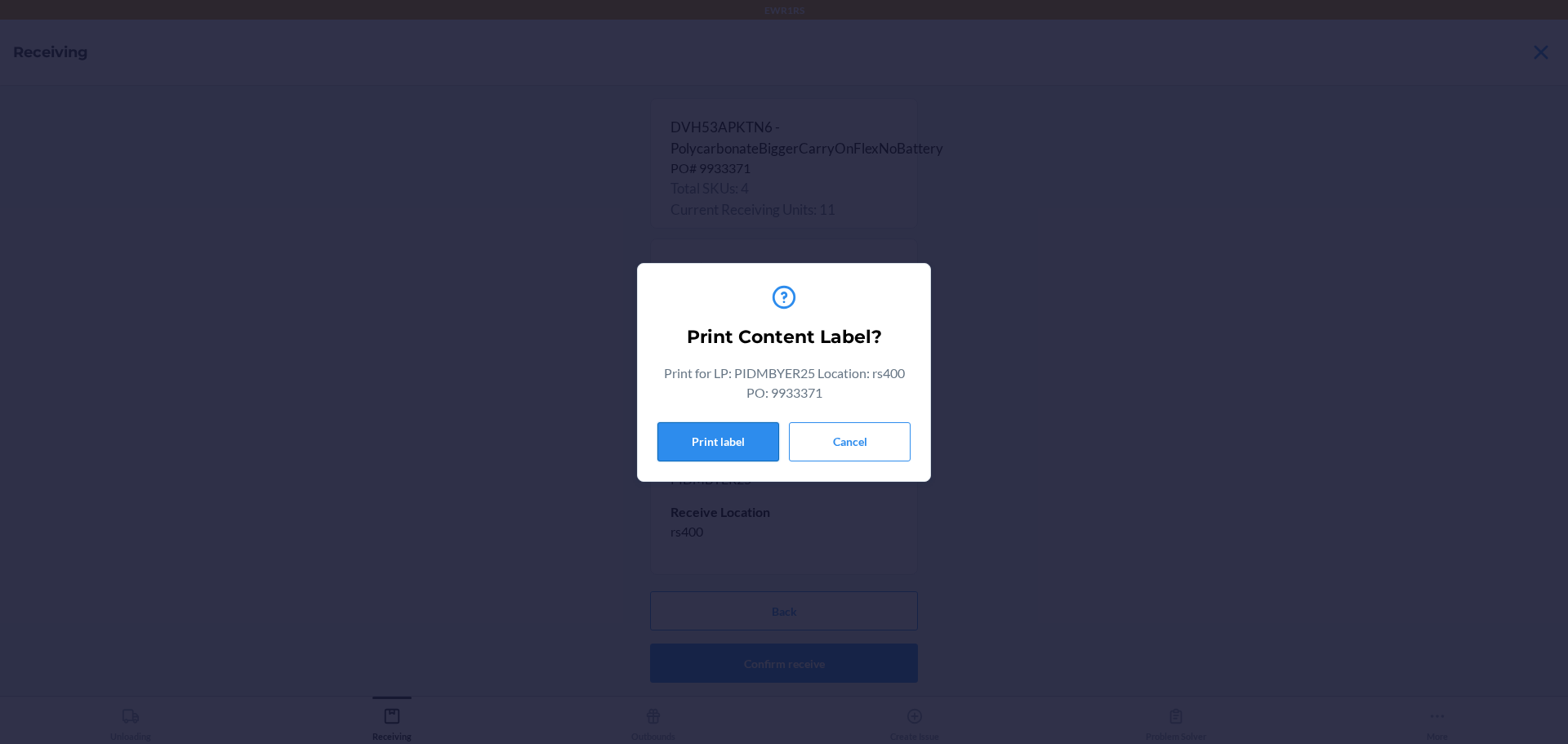
click at [739, 436] on button "Print label" at bounding box center [718, 442] width 122 height 39
